Goal: Information Seeking & Learning: Stay updated

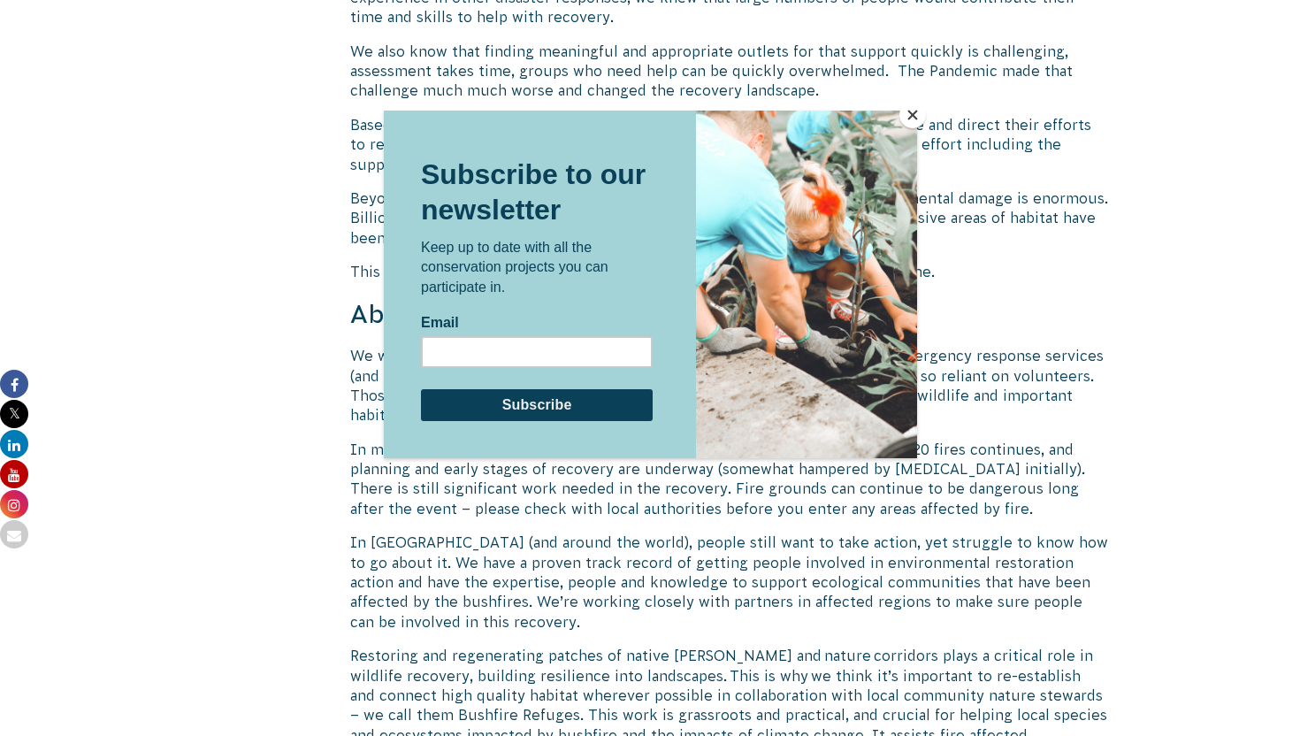
scroll to position [2181, 0]
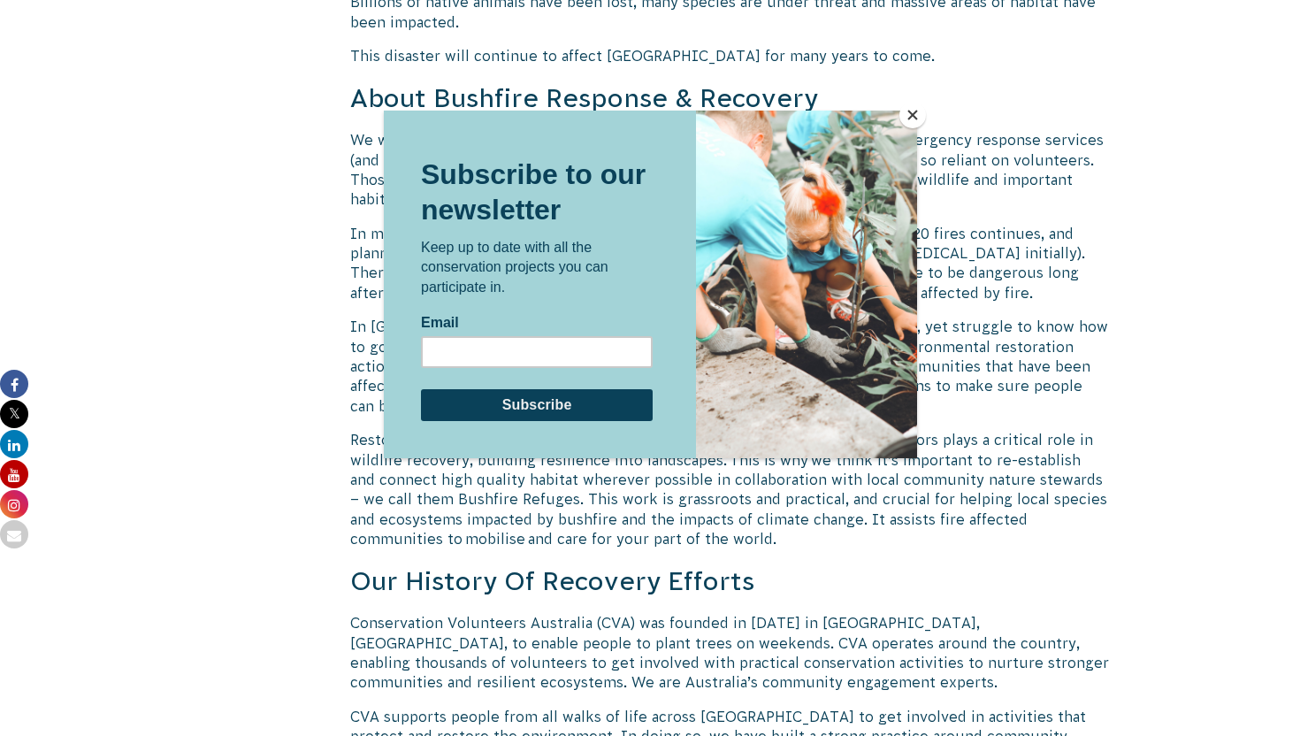
click at [912, 118] on button "Close" at bounding box center [912, 115] width 27 height 27
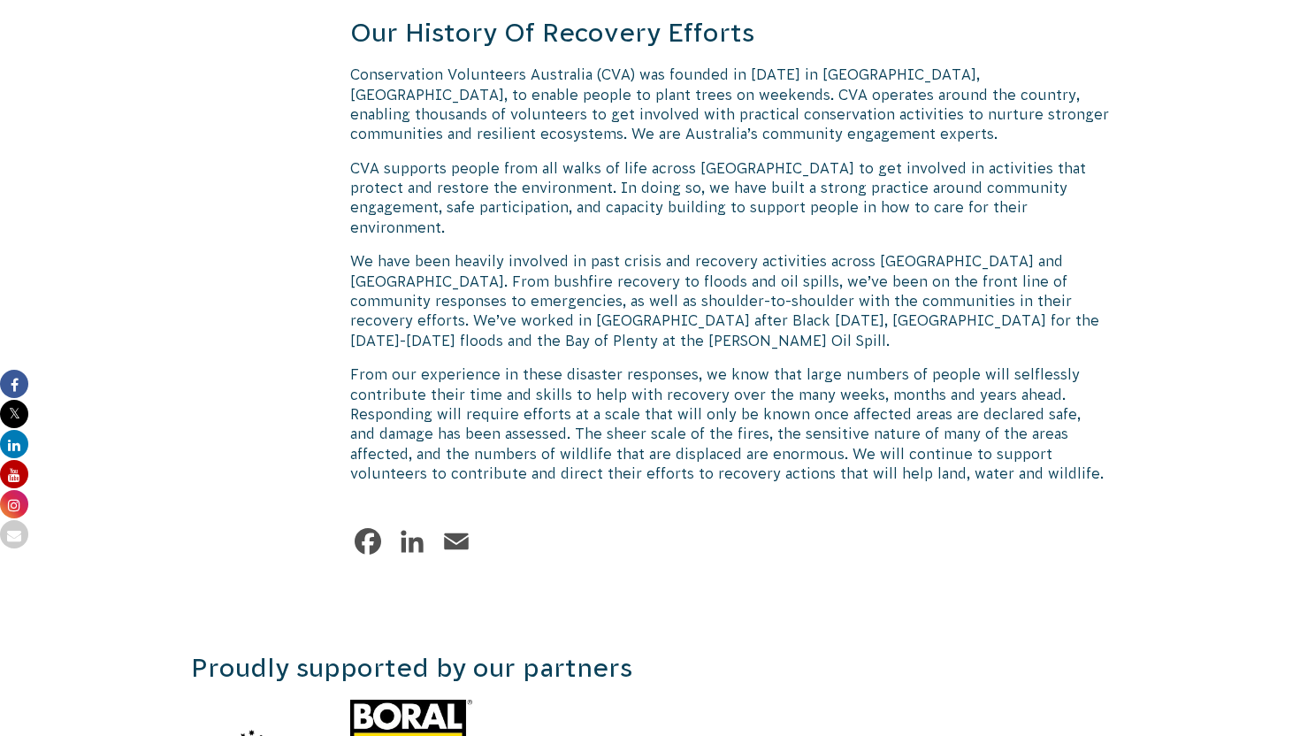
scroll to position [2221, 0]
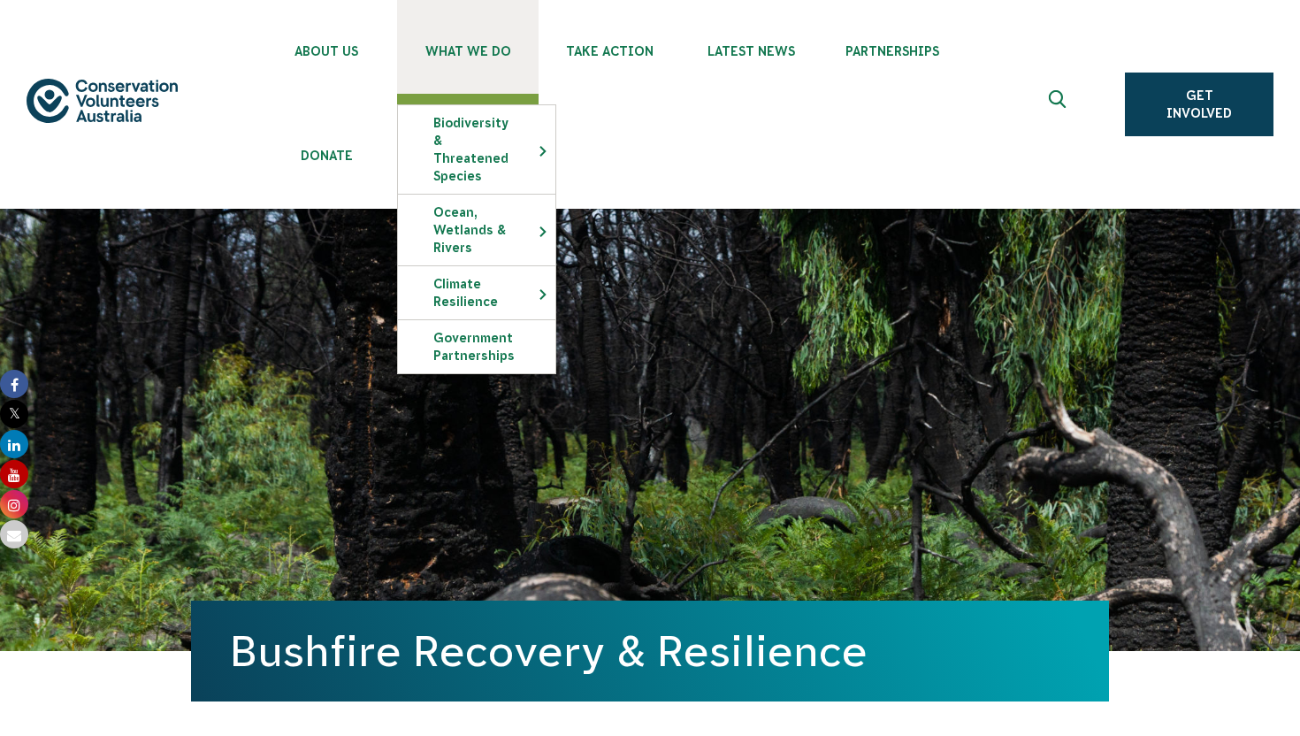
click at [472, 75] on link "What We Do" at bounding box center [467, 47] width 141 height 94
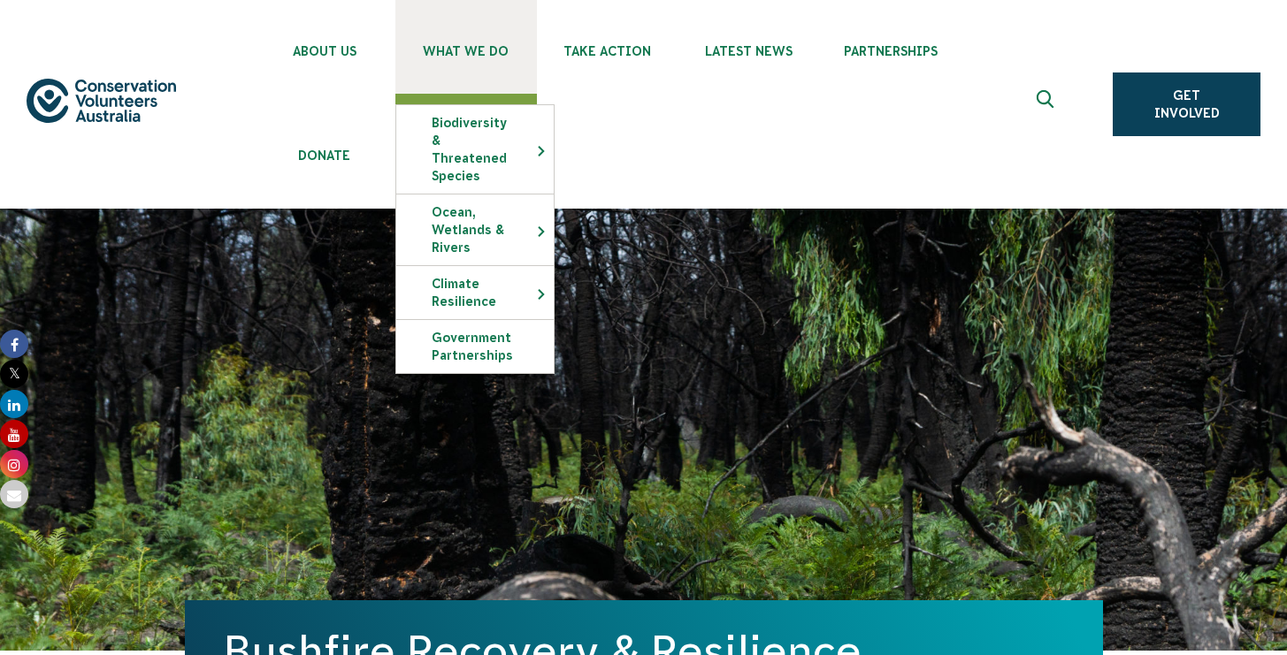
click at [470, 42] on link "What We Do" at bounding box center [465, 47] width 141 height 94
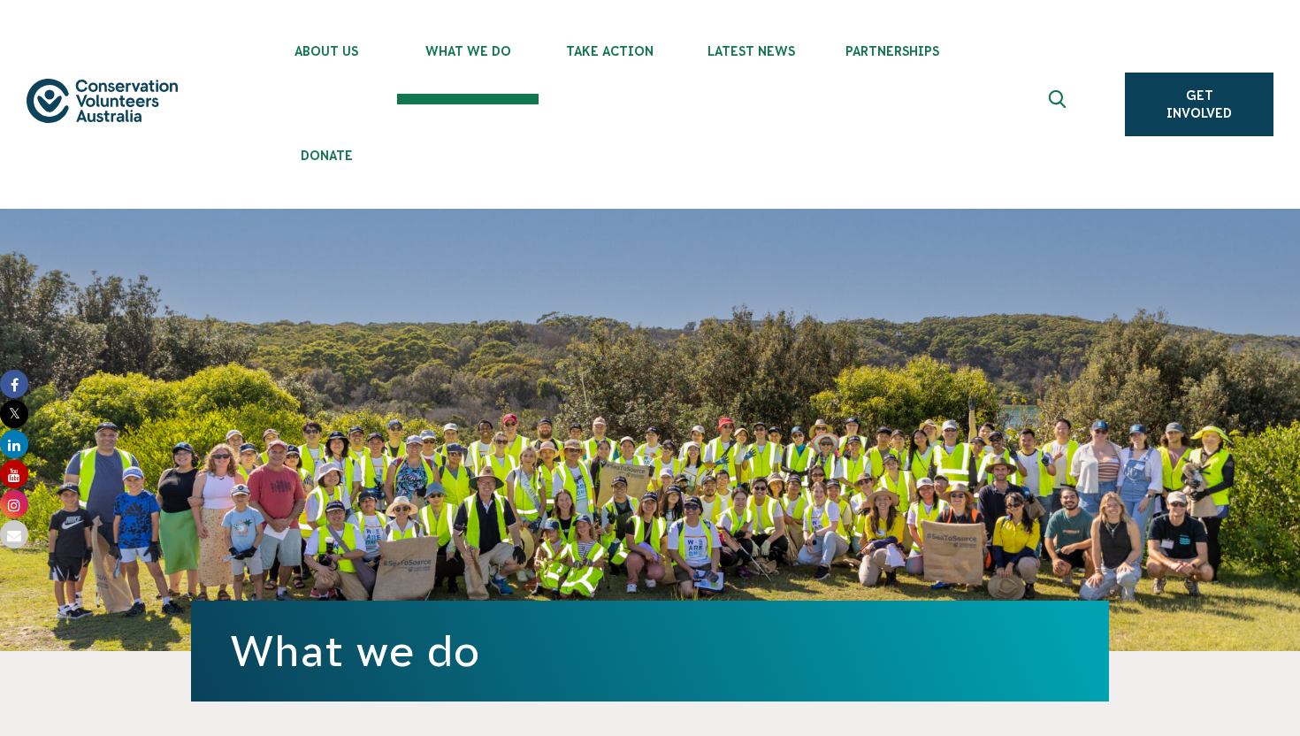
click at [233, 179] on div "About Us Our Priorities Reconciliation Impact Our Board Our People Careers CVA …" at bounding box center [650, 104] width 1247 height 209
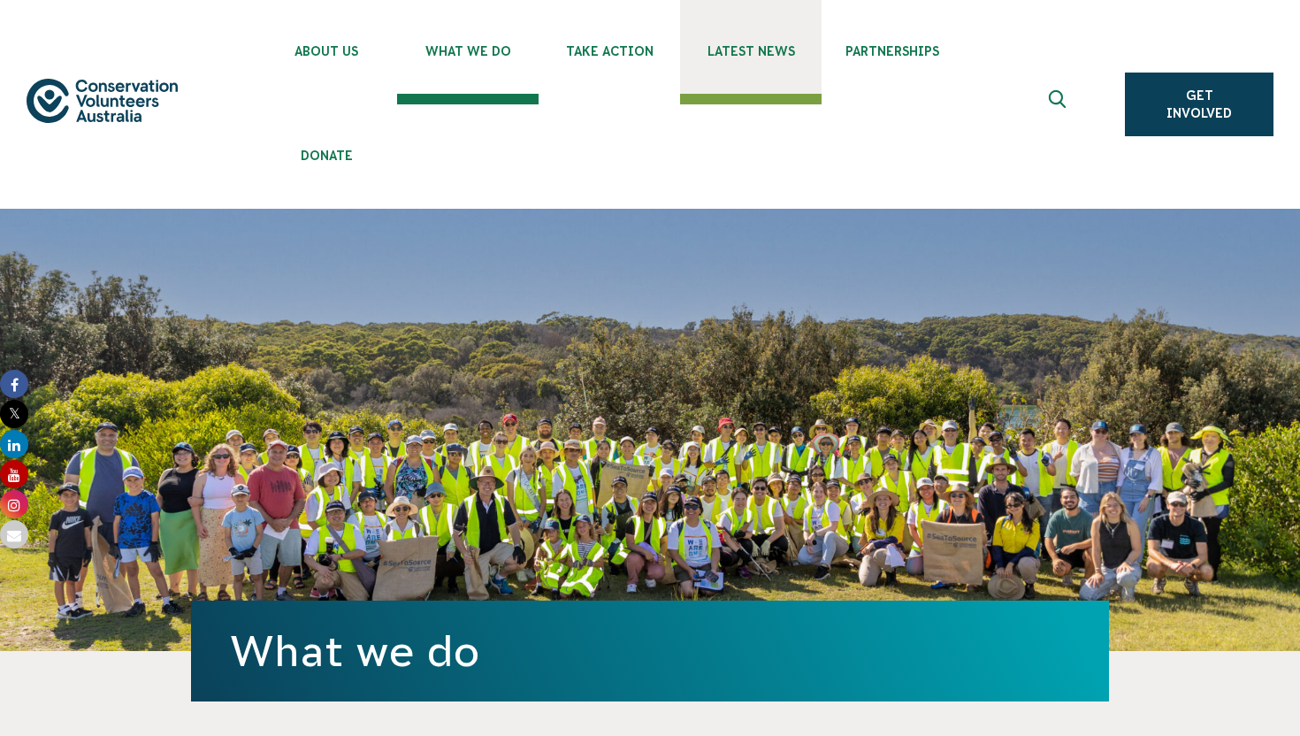
click at [772, 40] on link "Latest News" at bounding box center [750, 47] width 141 height 94
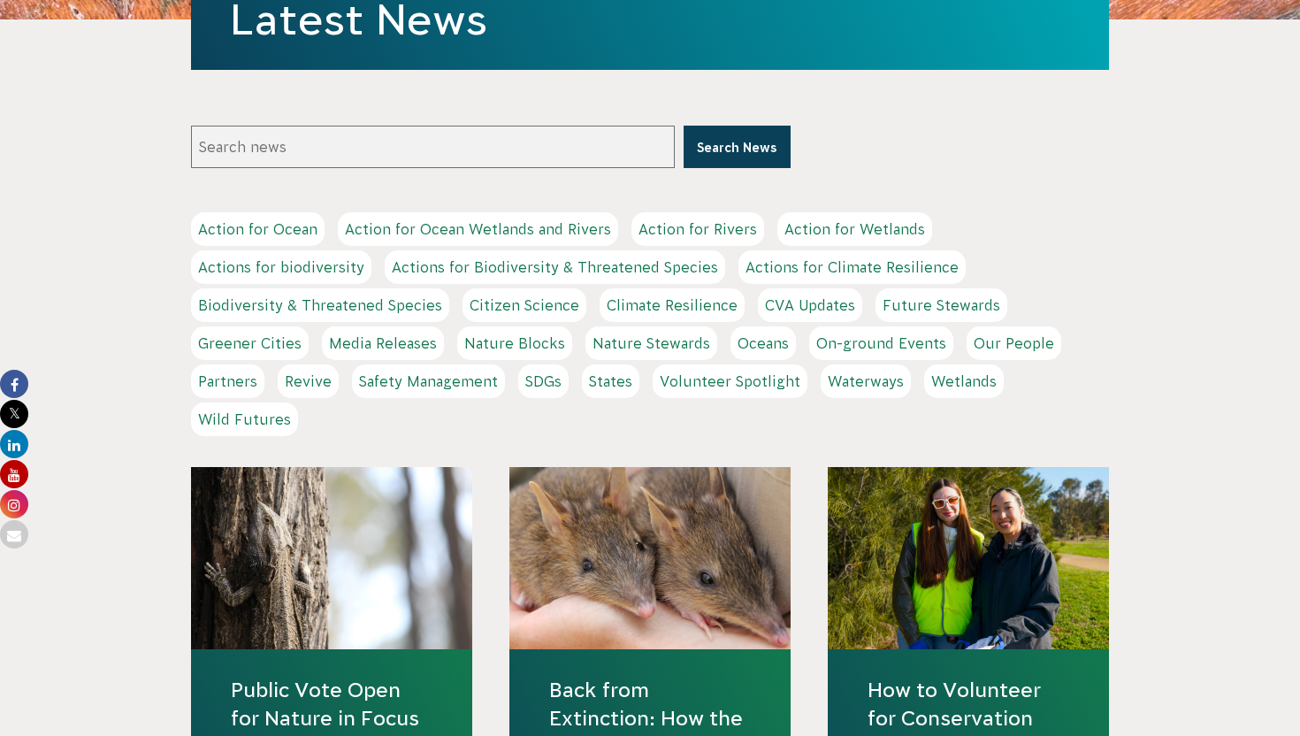
scroll to position [454, 0]
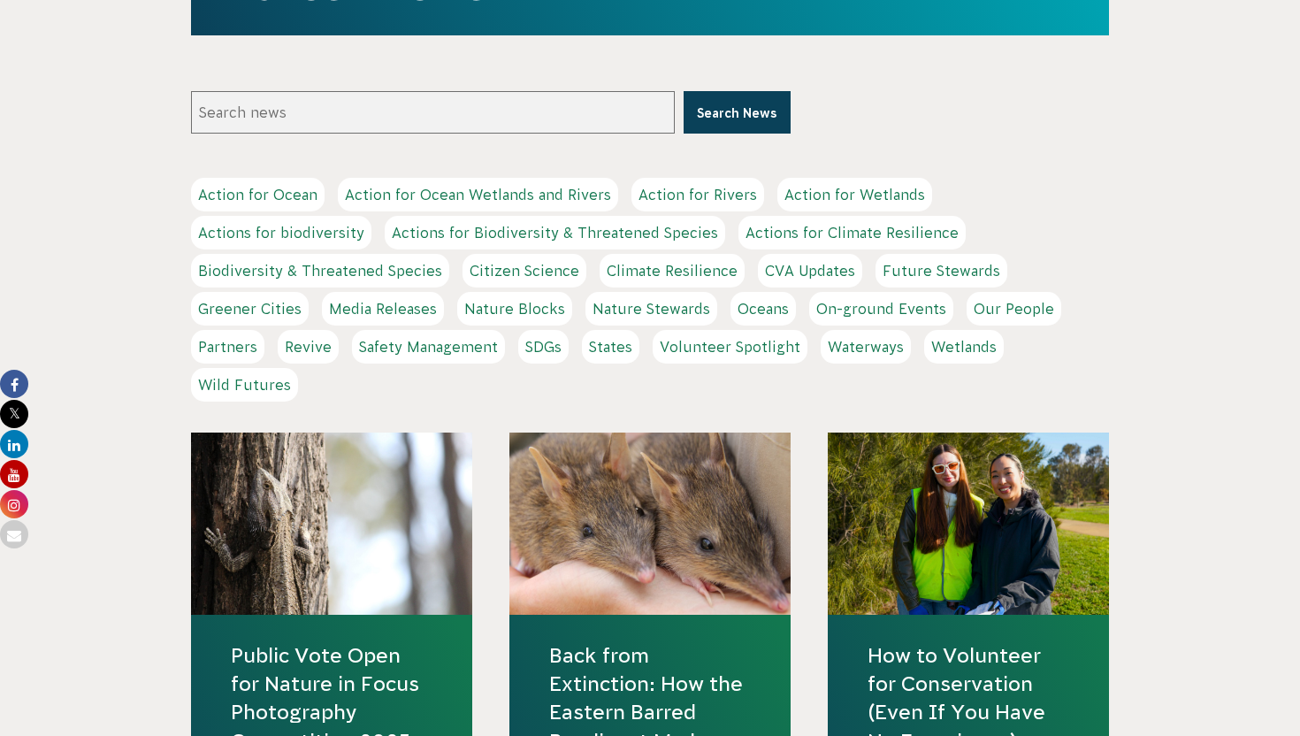
click at [455, 127] on input "Search news" at bounding box center [433, 112] width 484 height 42
type input "black summer"
click at [722, 98] on button "Search News" at bounding box center [737, 112] width 107 height 42
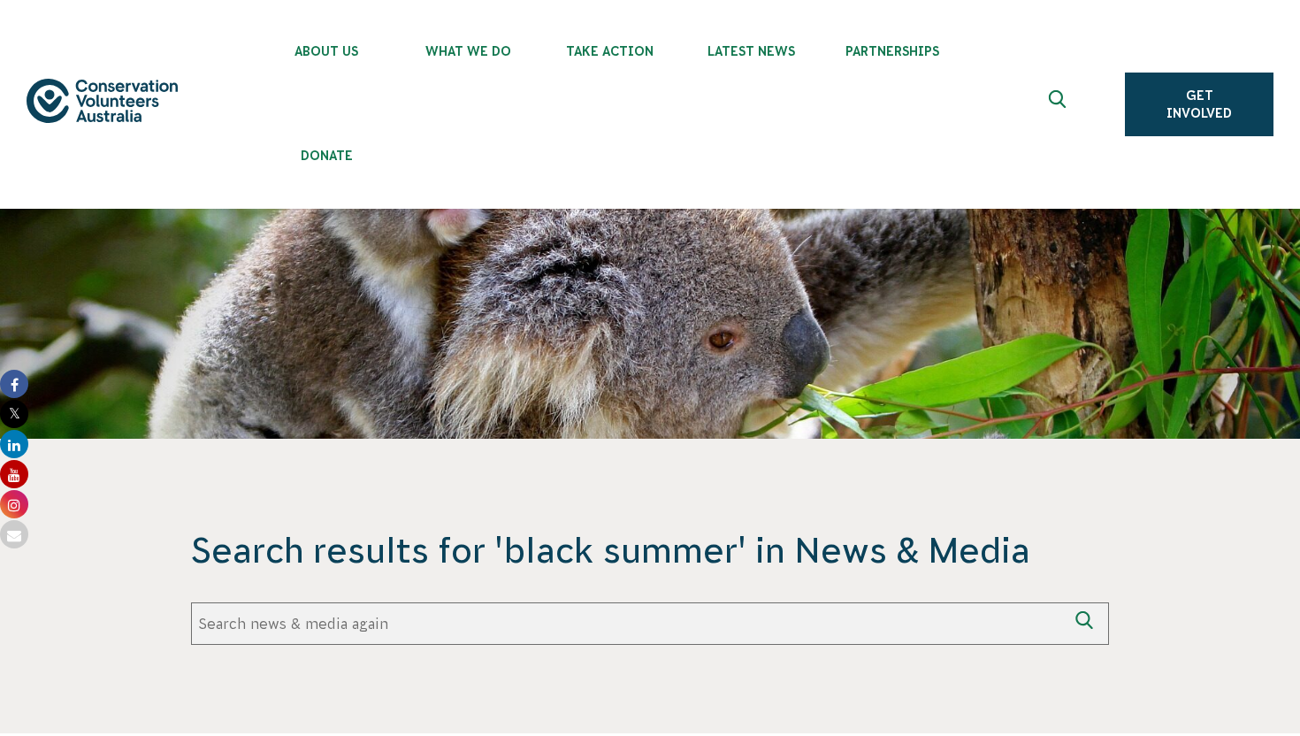
scroll to position [175, 0]
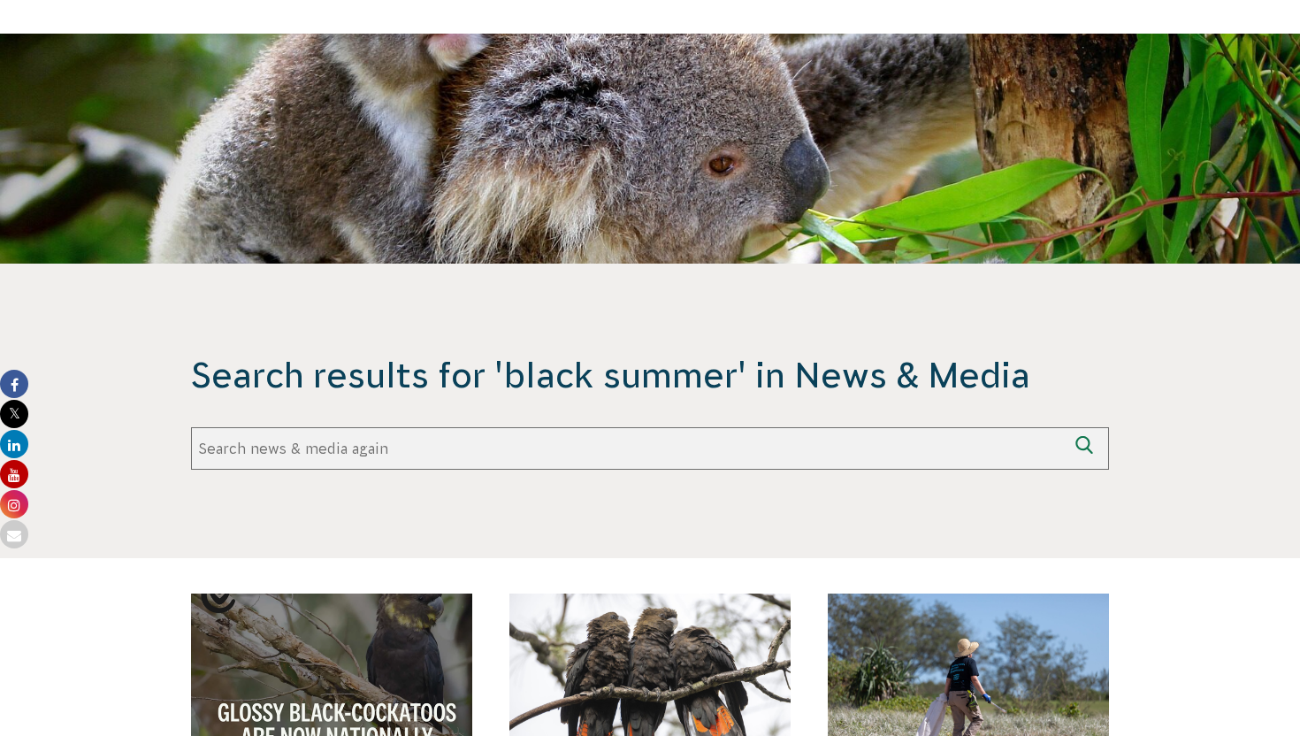
click at [490, 449] on input "Search again" at bounding box center [628, 448] width 875 height 42
type input "i"
type input "wildfire"
click at [1066, 427] on button "Search again" at bounding box center [1087, 448] width 42 height 42
